Goal: Information Seeking & Learning: Learn about a topic

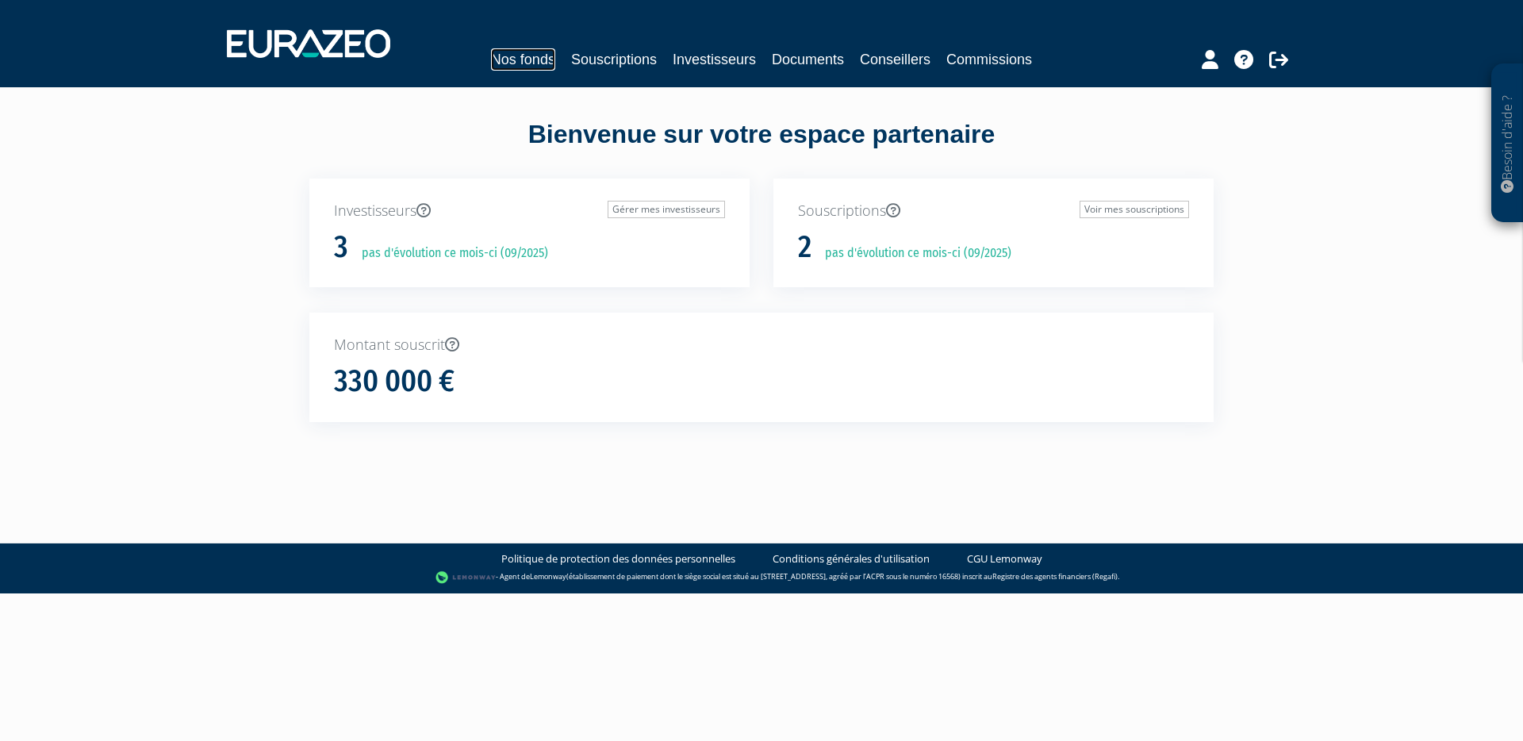
click at [519, 68] on link "Nos fonds" at bounding box center [523, 59] width 64 height 22
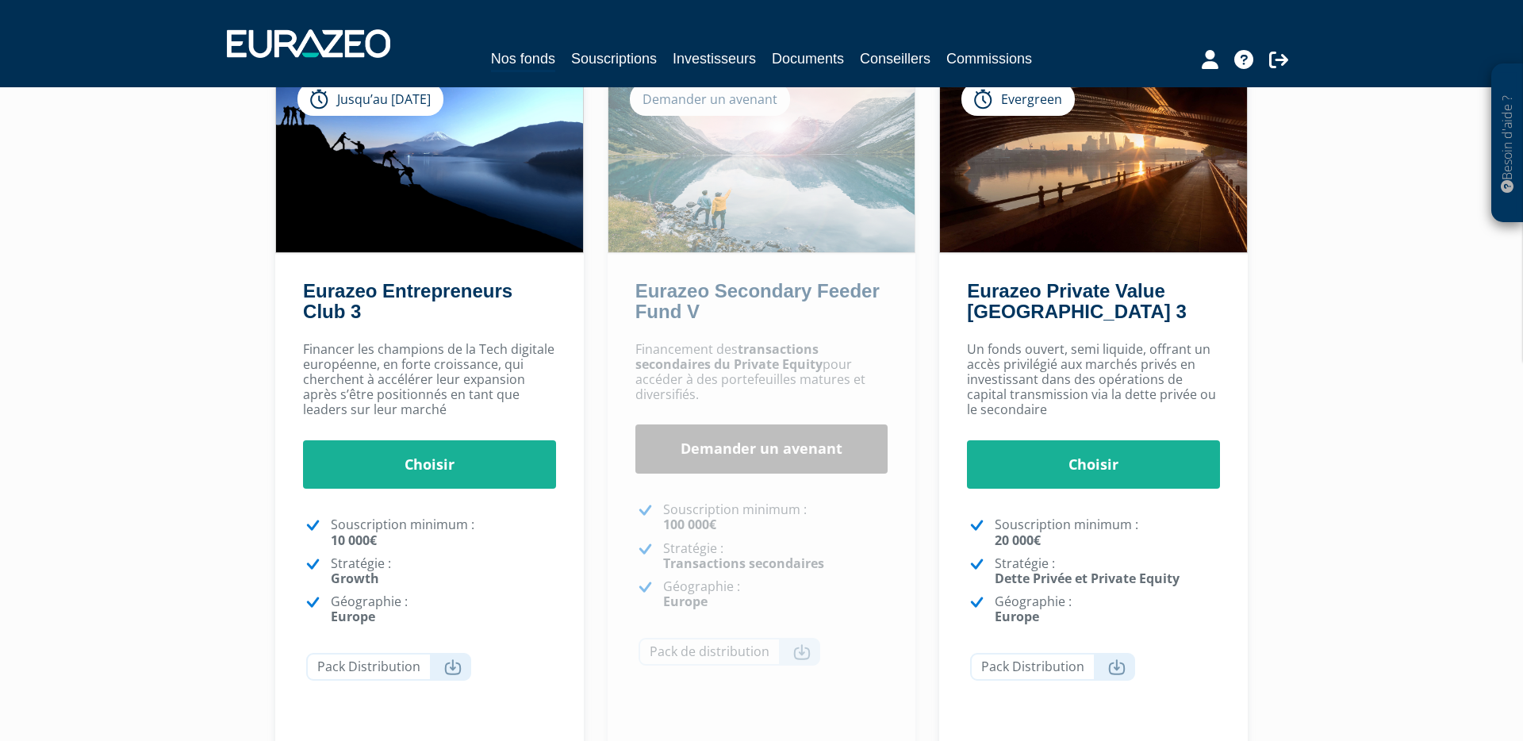
scroll to position [146, 0]
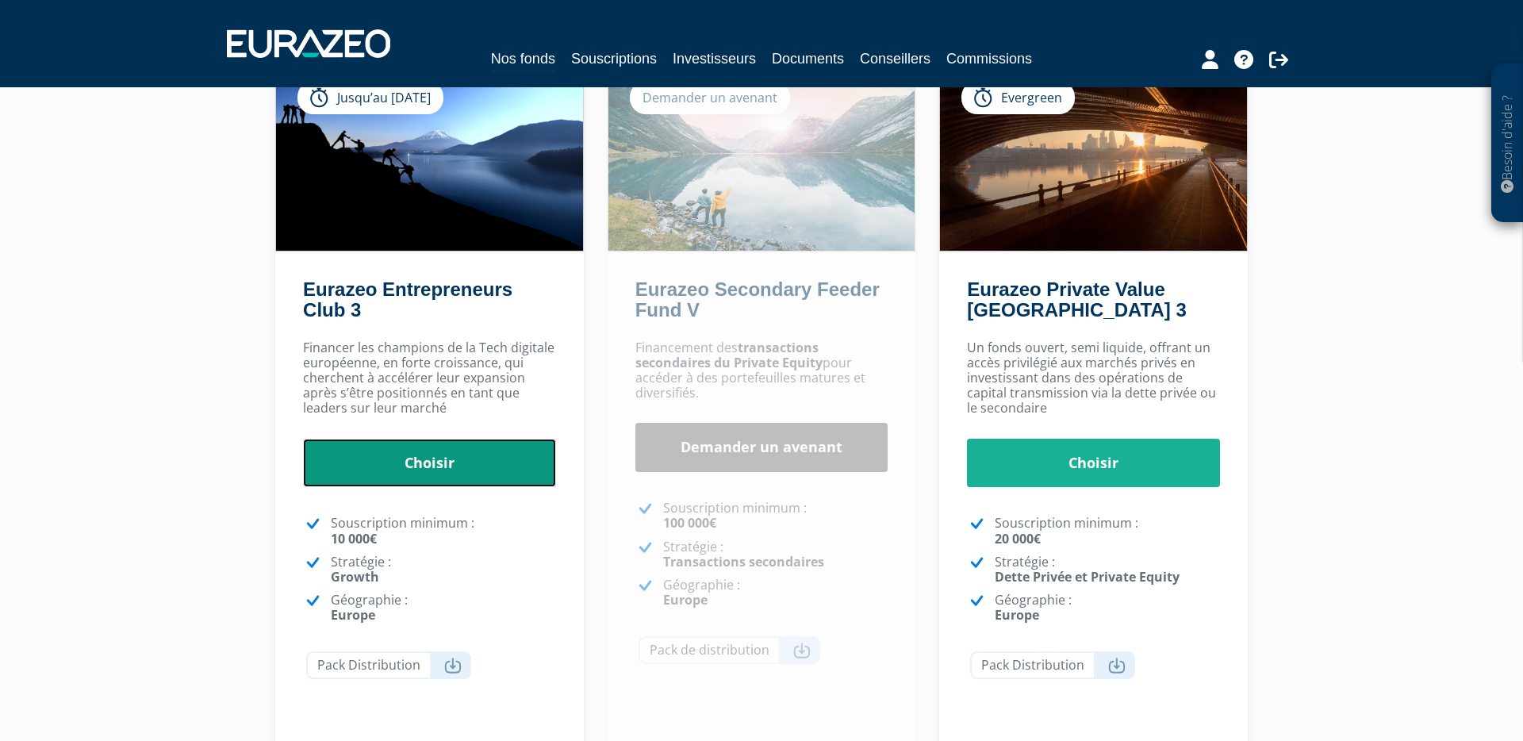
click at [457, 460] on link "Choisir" at bounding box center [429, 463] width 253 height 49
